Goal: Task Accomplishment & Management: Manage account settings

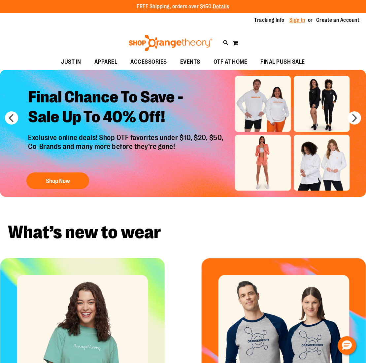
click at [299, 17] on link "Sign In" at bounding box center [297, 19] width 16 height 7
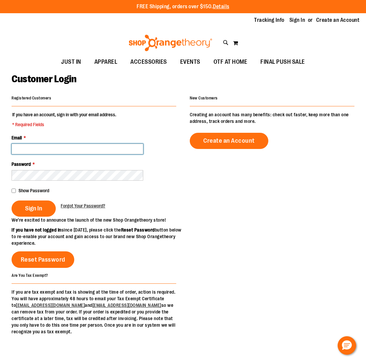
click at [58, 147] on input "Email *" at bounding box center [78, 148] width 132 height 11
drag, startPoint x: 225, startPoint y: 214, endPoint x: 137, endPoint y: 180, distance: 94.6
click at [225, 213] on div "Registered Customers If you have an account, sign in with your email address. *…" at bounding box center [183, 213] width 343 height 241
click at [257, 209] on div "Registered Customers If you have an account, sign in with your email address. *…" at bounding box center [183, 213] width 343 height 241
